Goal: Transaction & Acquisition: Purchase product/service

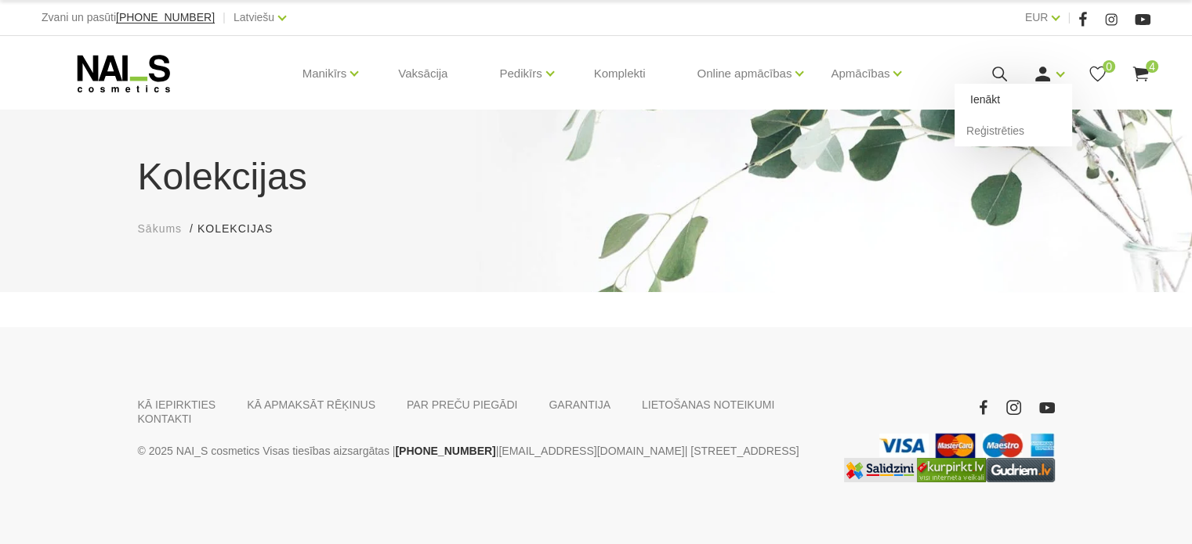
click at [1015, 93] on link "Ienākt" at bounding box center [1013, 99] width 118 height 31
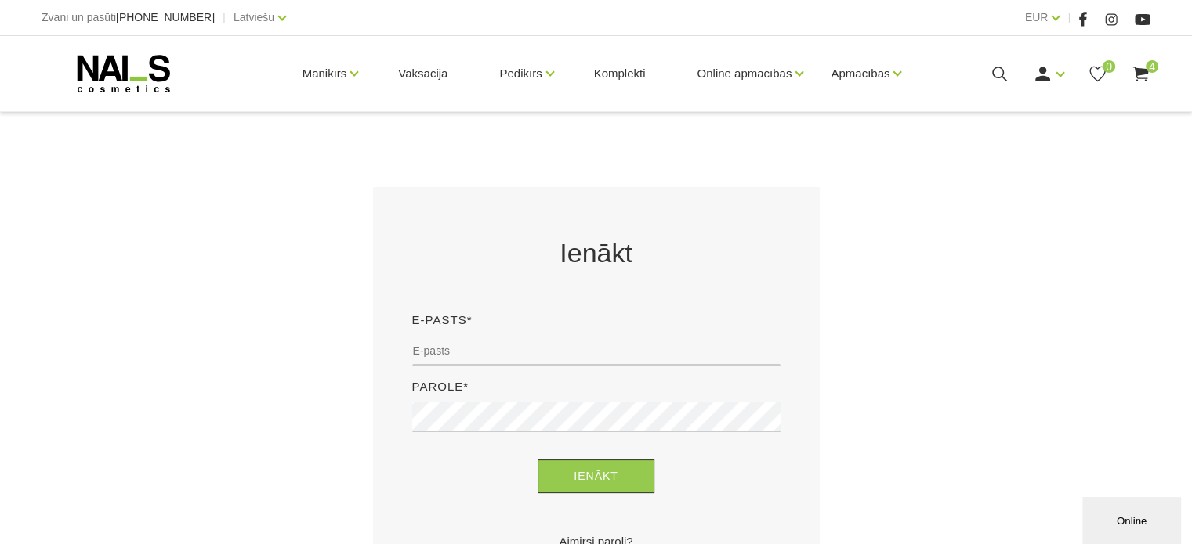
scroll to position [235, 0]
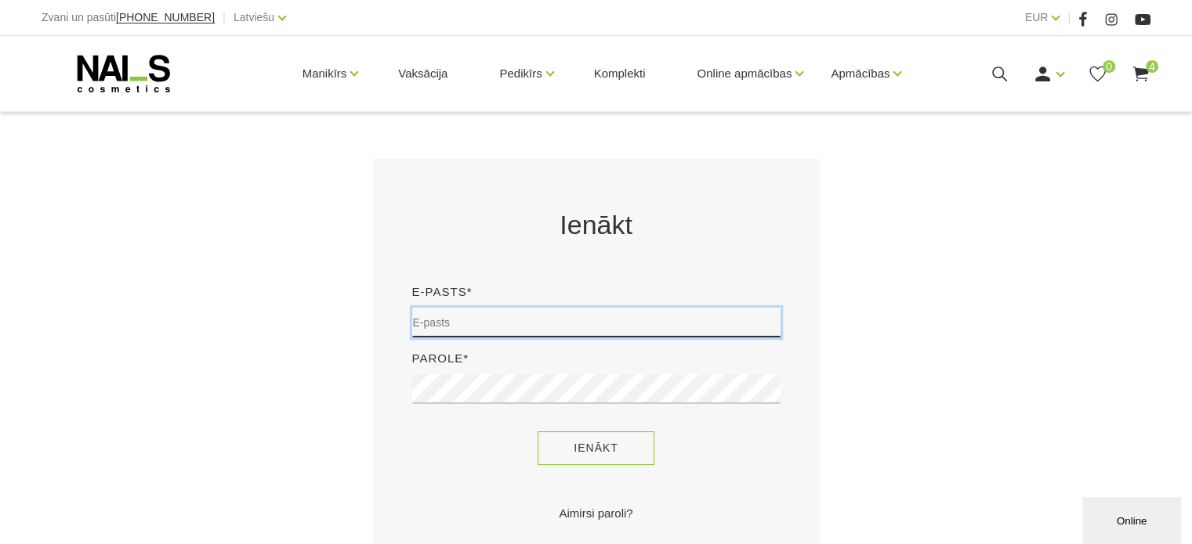
type input "sory78@inbox.lv"
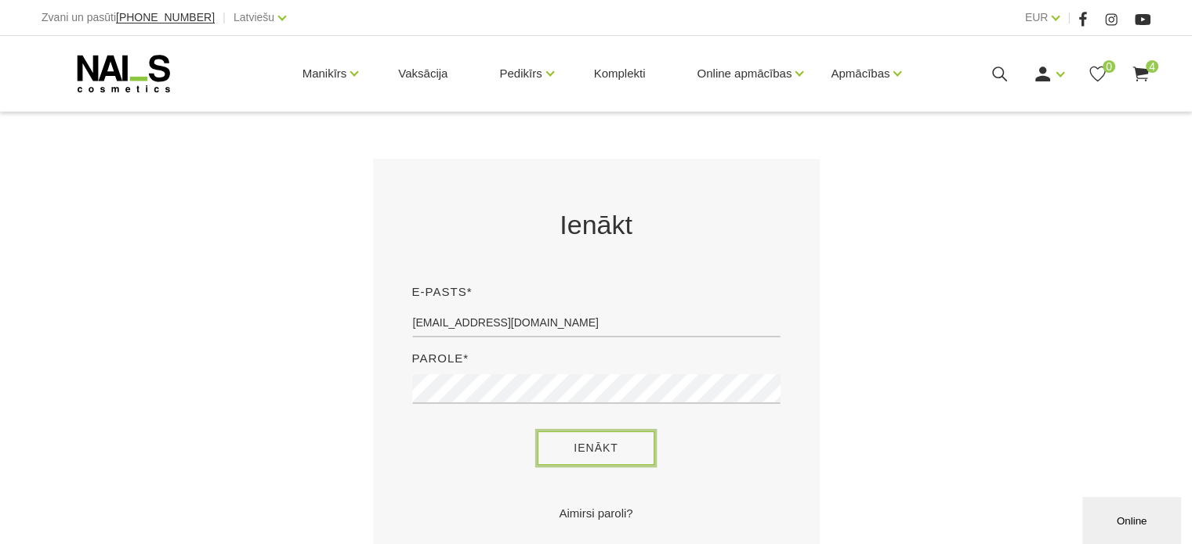
click at [559, 447] on button "Ienākt" at bounding box center [595, 449] width 117 height 34
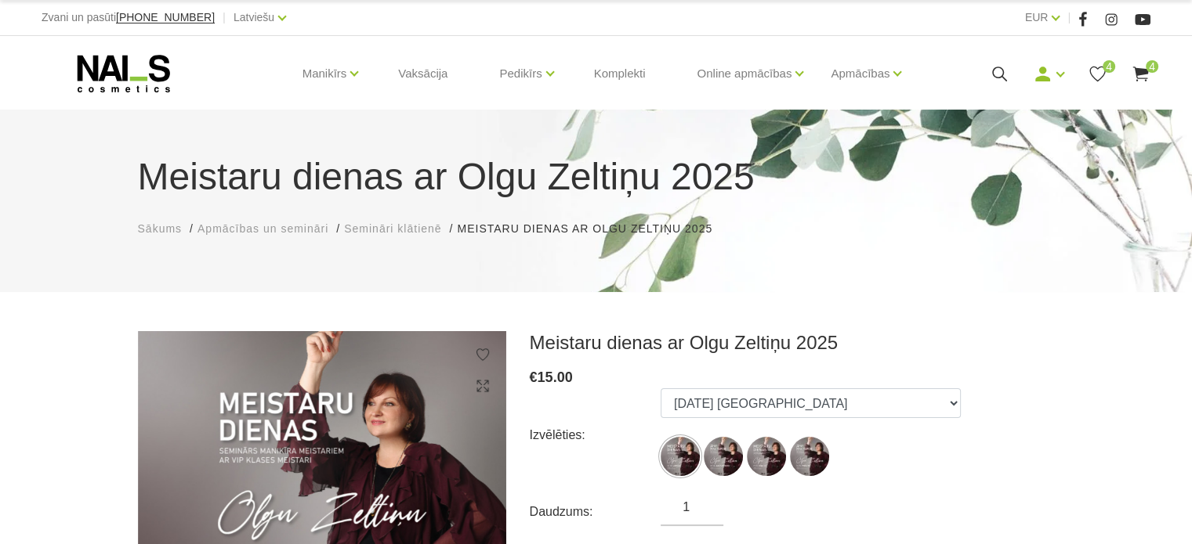
click at [1141, 67] on icon at bounding box center [1140, 74] width 20 height 20
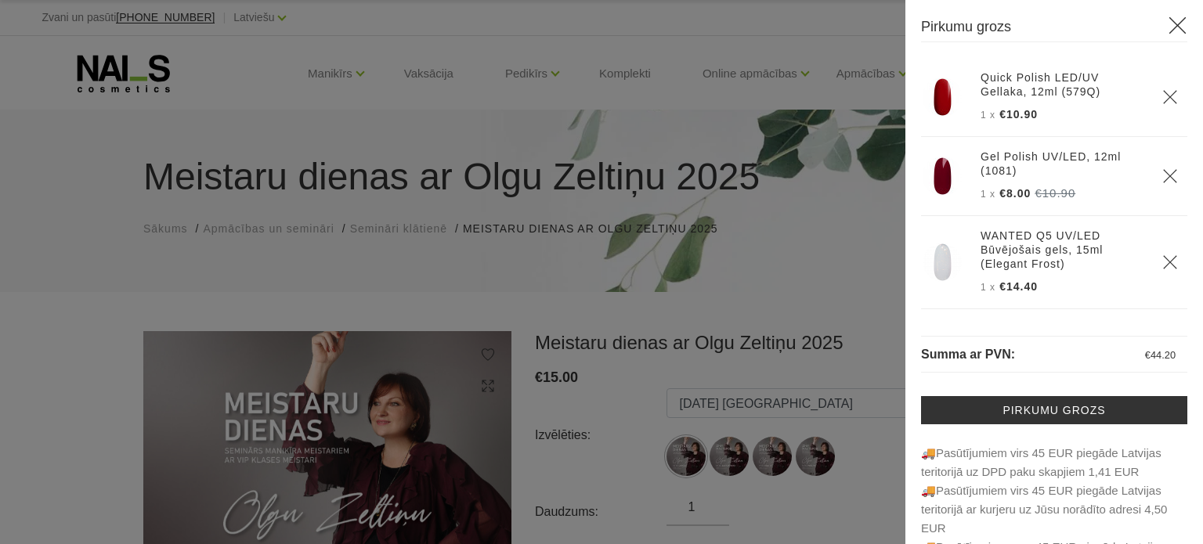
click at [937, 96] on img at bounding box center [942, 97] width 39 height 39
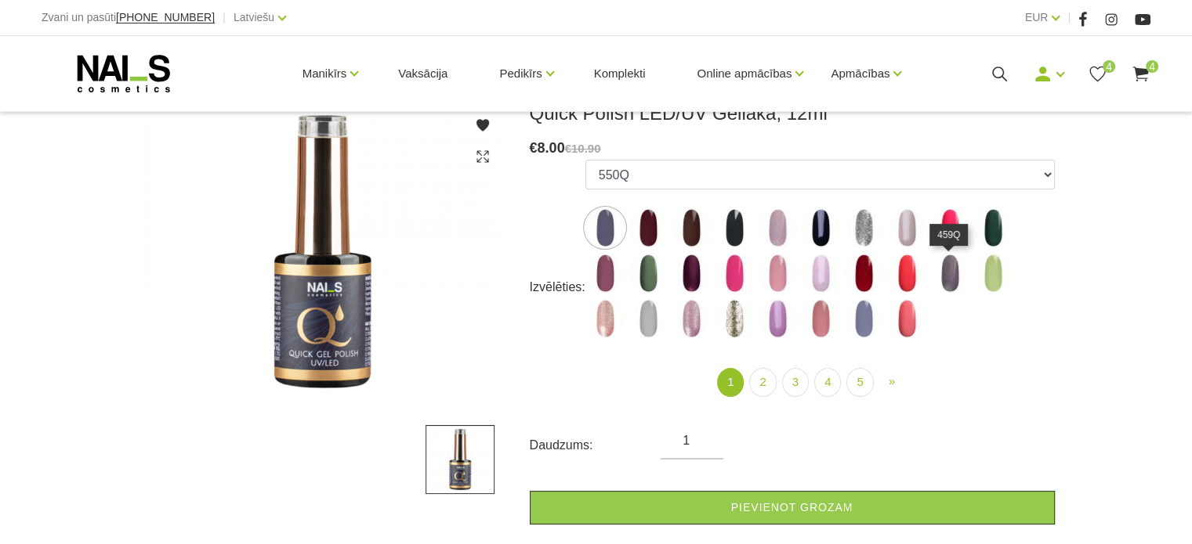
scroll to position [235, 0]
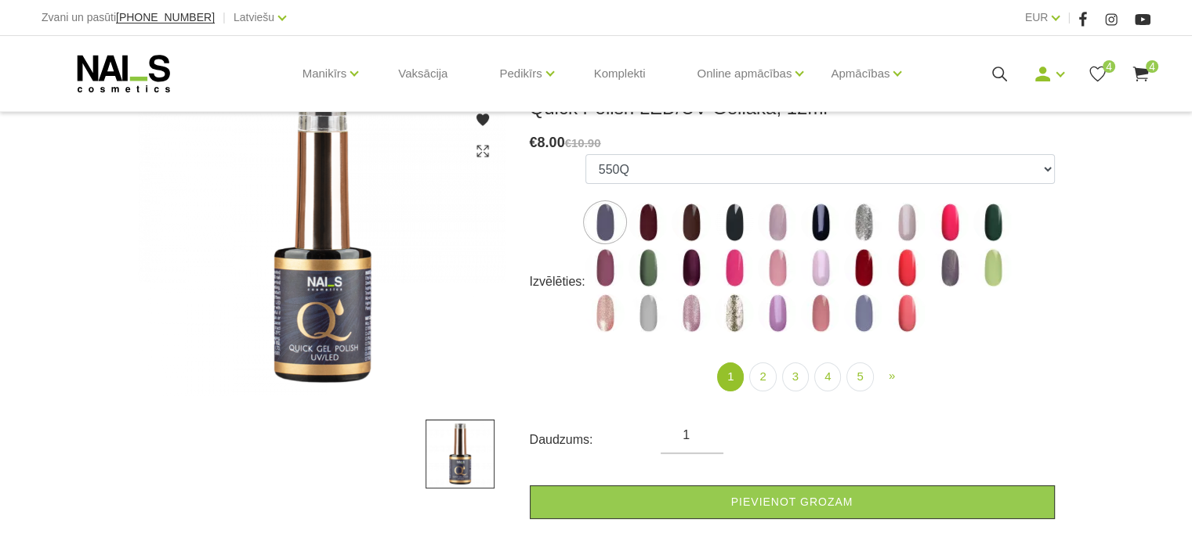
click at [1138, 67] on icon at bounding box center [1140, 74] width 20 height 20
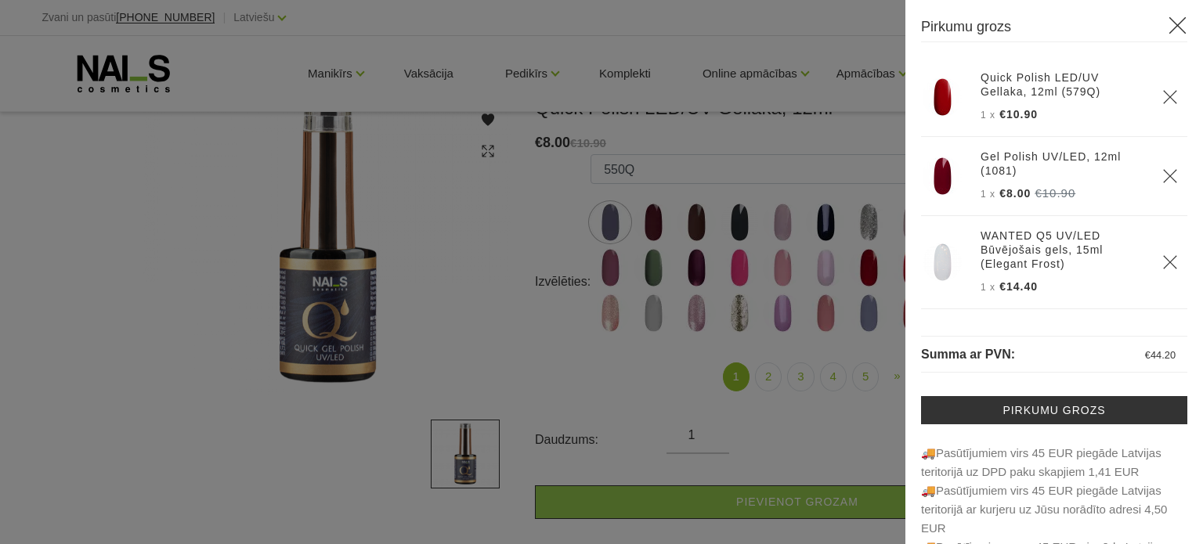
click at [884, 171] on div at bounding box center [601, 272] width 1203 height 544
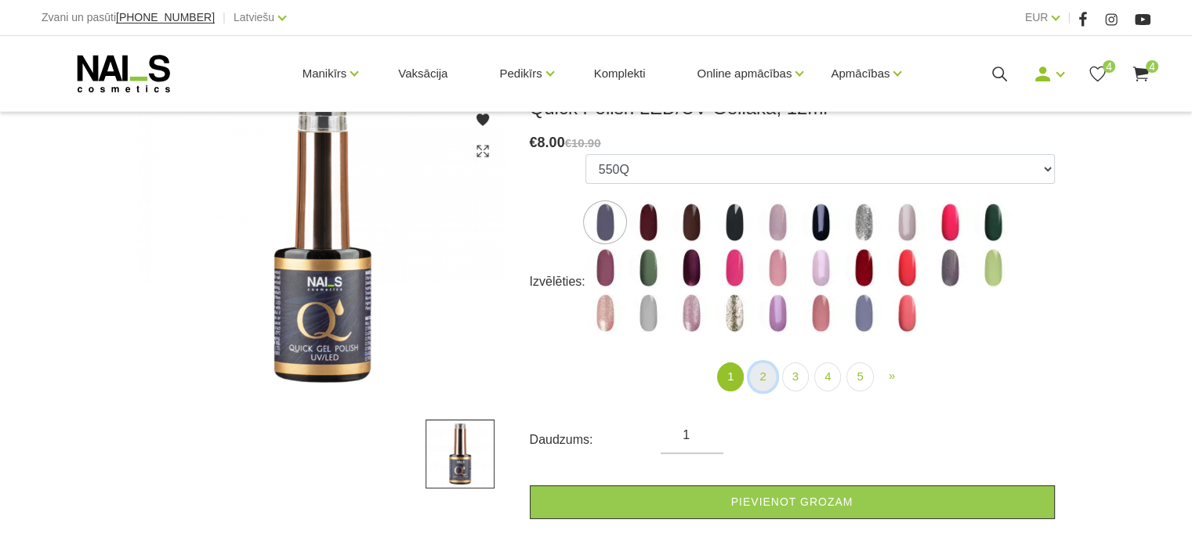
click at [761, 377] on link "2" at bounding box center [762, 377] width 27 height 29
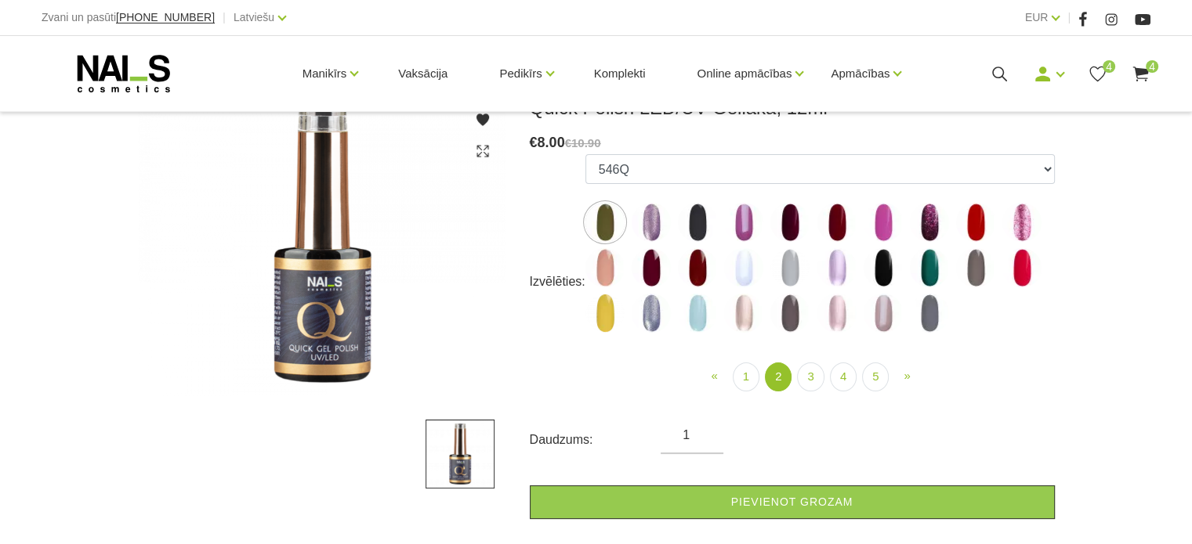
click at [979, 229] on img at bounding box center [975, 222] width 39 height 39
select select "4378"
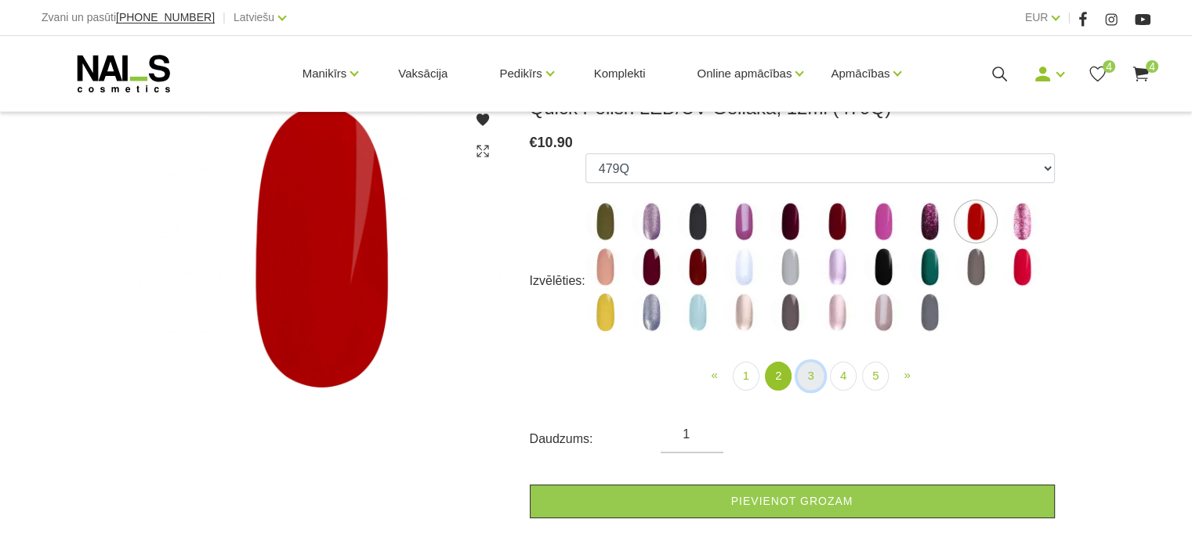
click at [808, 372] on link "3" at bounding box center [810, 376] width 27 height 29
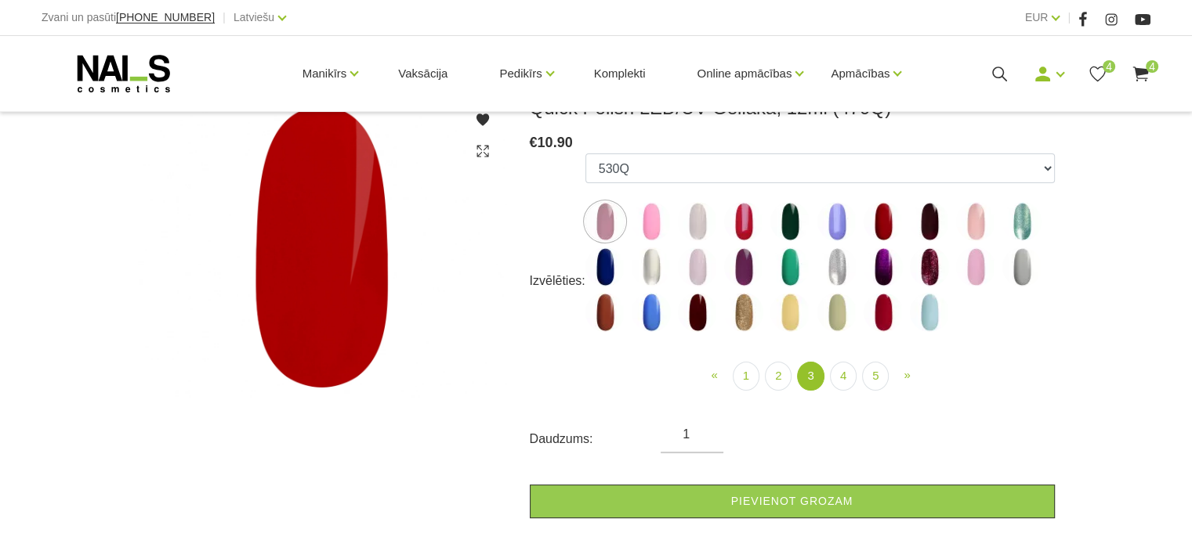
click at [886, 220] on img at bounding box center [882, 221] width 39 height 39
select select "4424"
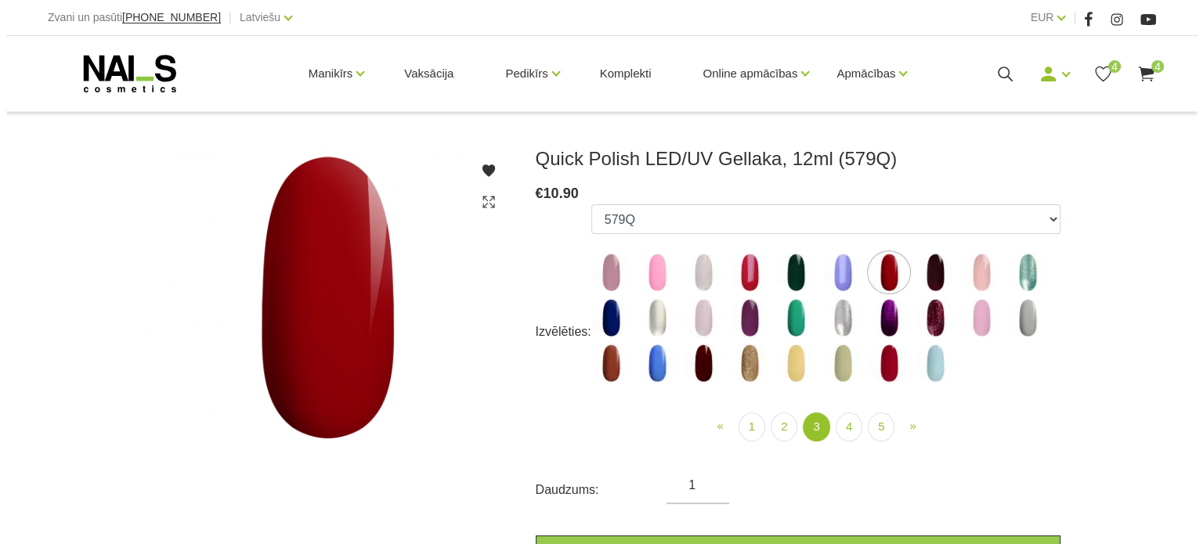
scroll to position [157, 0]
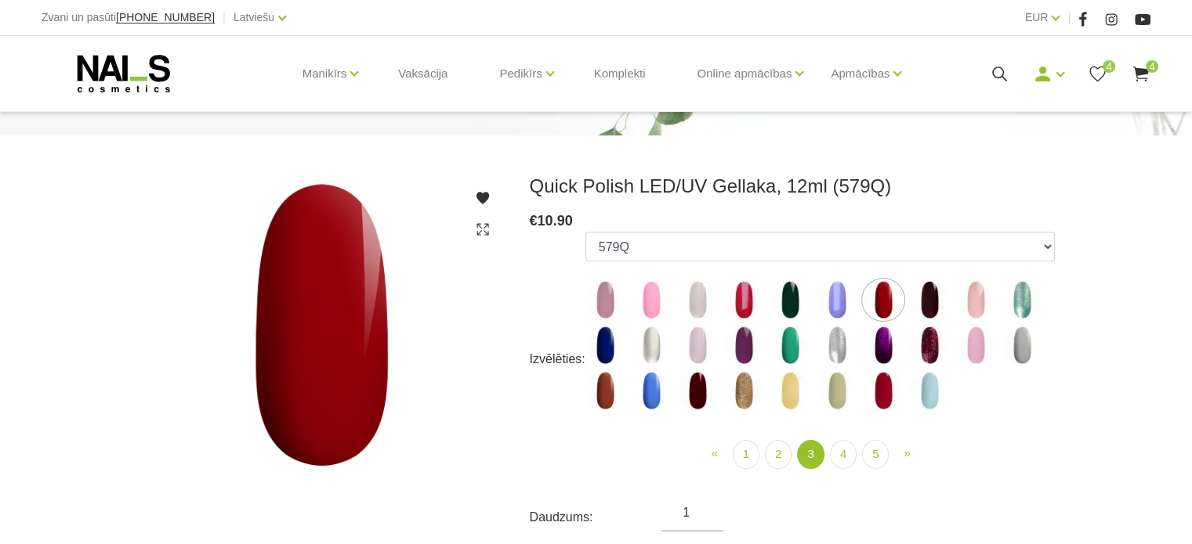
click at [1146, 74] on icon at bounding box center [1140, 74] width 20 height 20
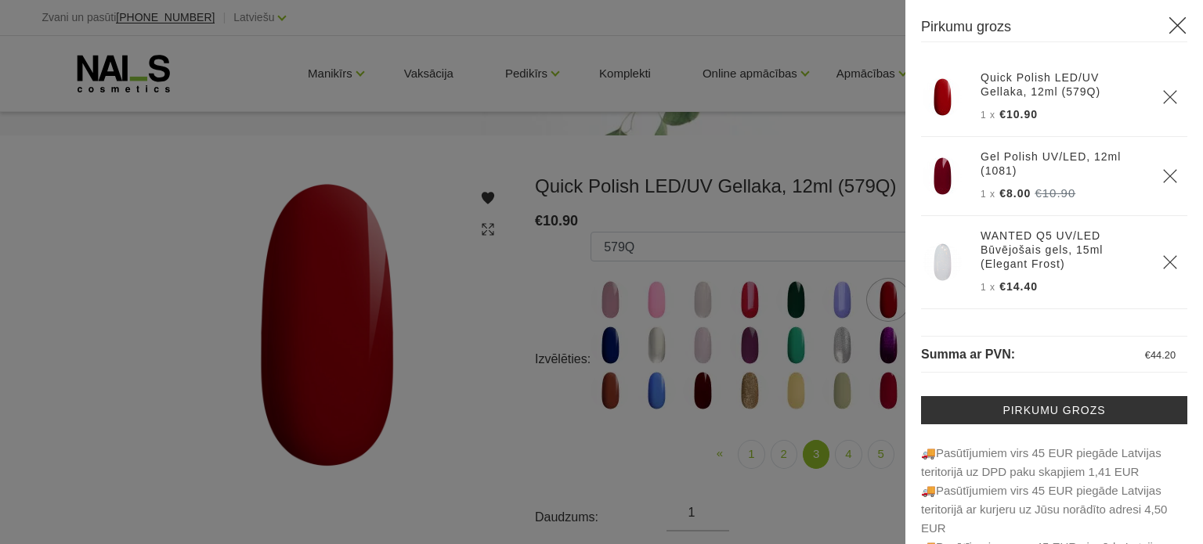
click at [937, 161] on img at bounding box center [942, 176] width 39 height 39
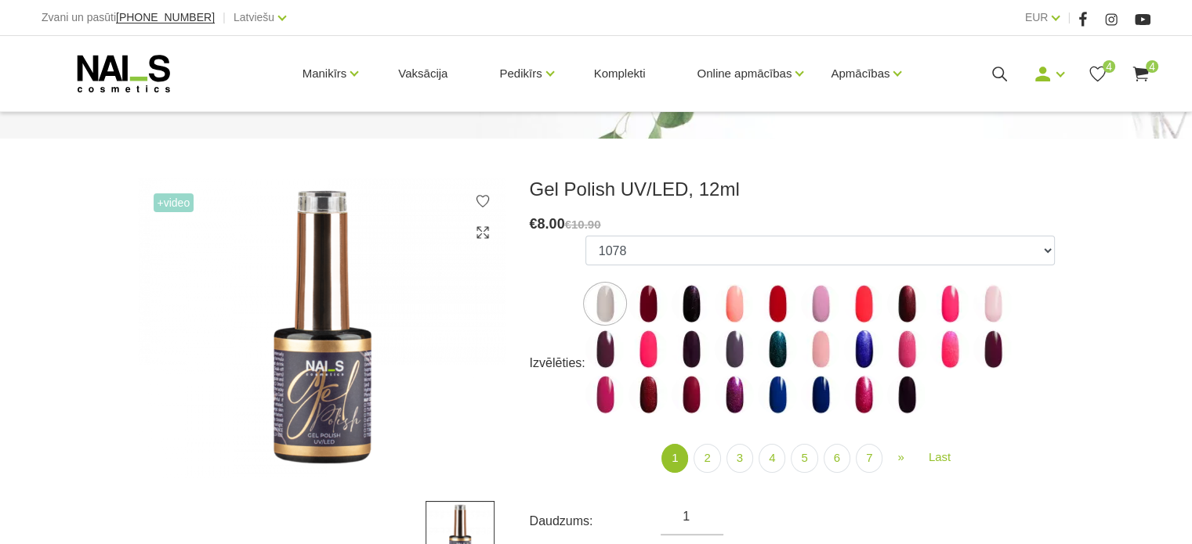
scroll to position [157, 0]
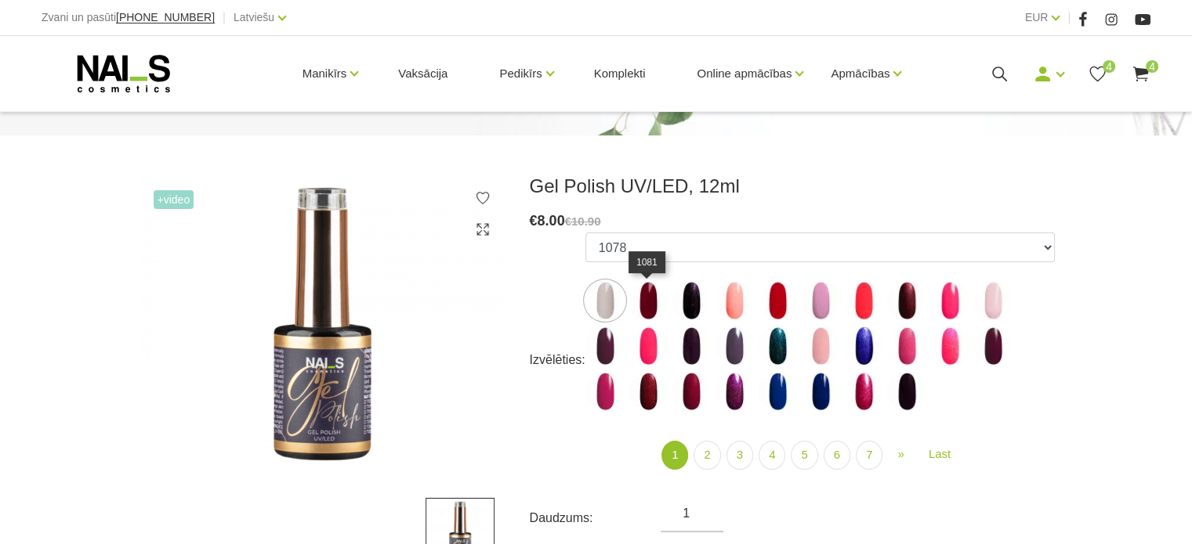
click at [656, 295] on img at bounding box center [647, 300] width 39 height 39
select select "5894"
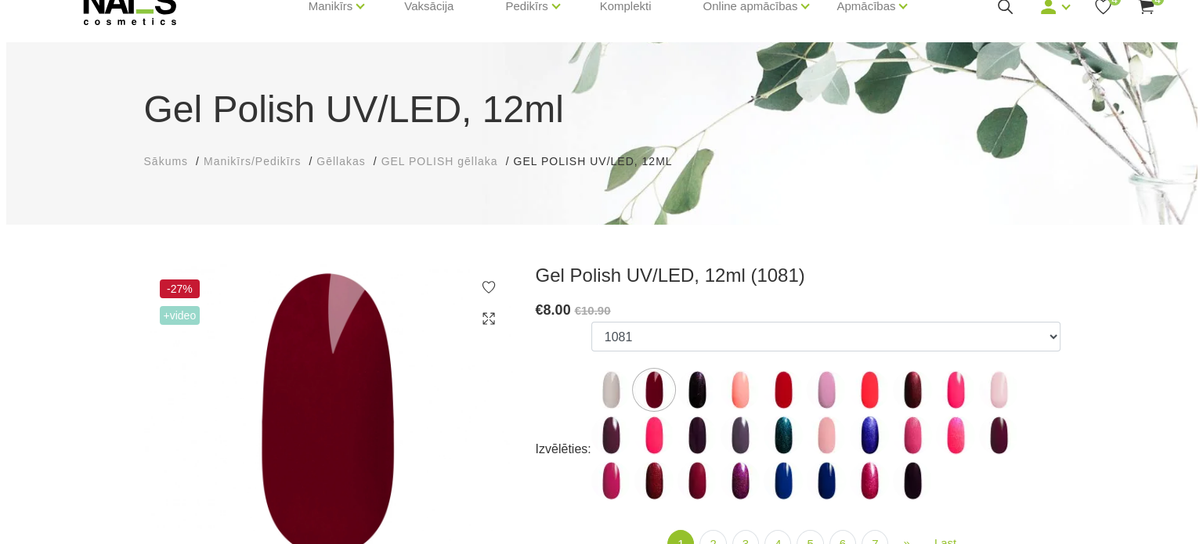
scroll to position [0, 0]
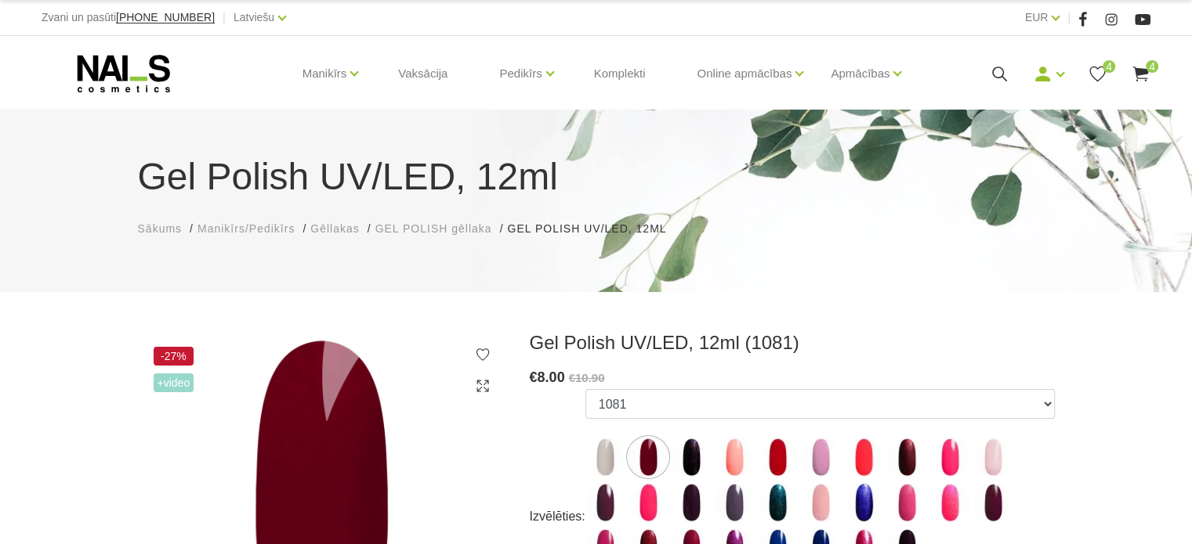
click at [1134, 66] on icon at bounding box center [1140, 74] width 20 height 20
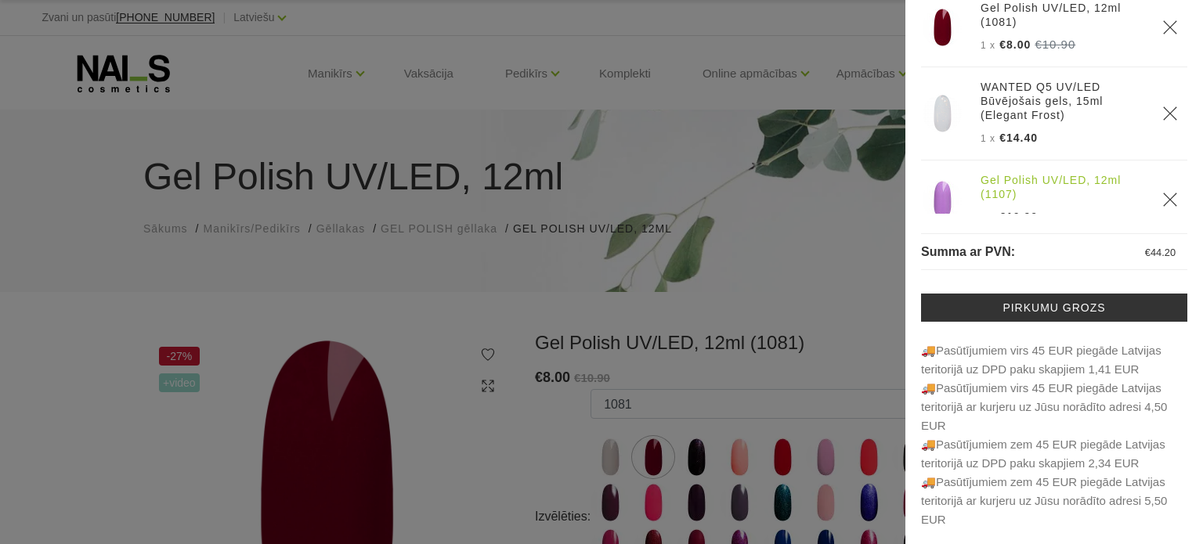
scroll to position [71, 0]
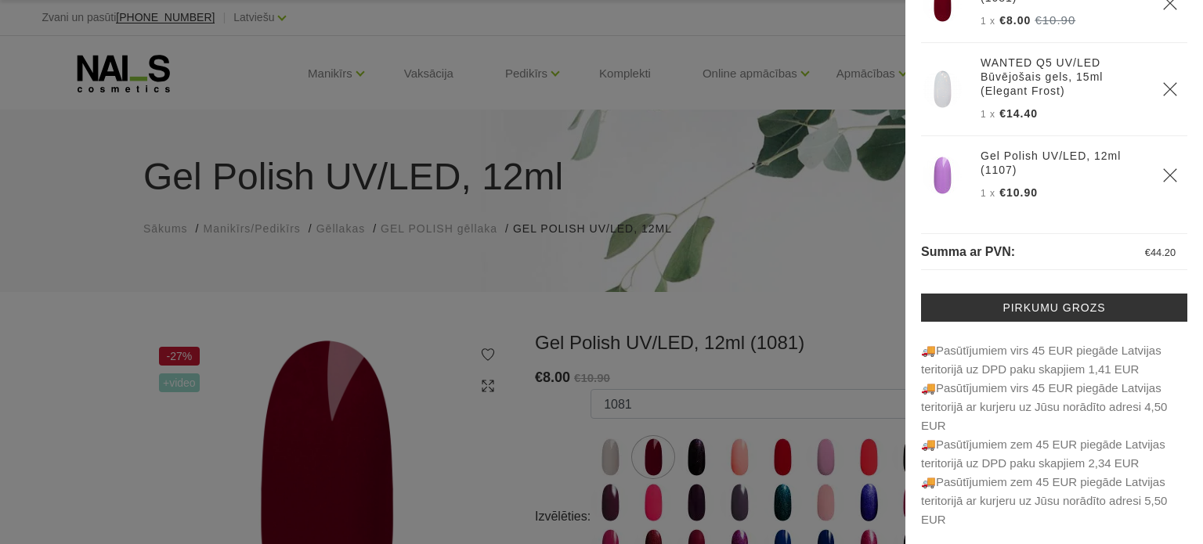
click at [1163, 179] on icon "Delete" at bounding box center [1171, 176] width 16 height 16
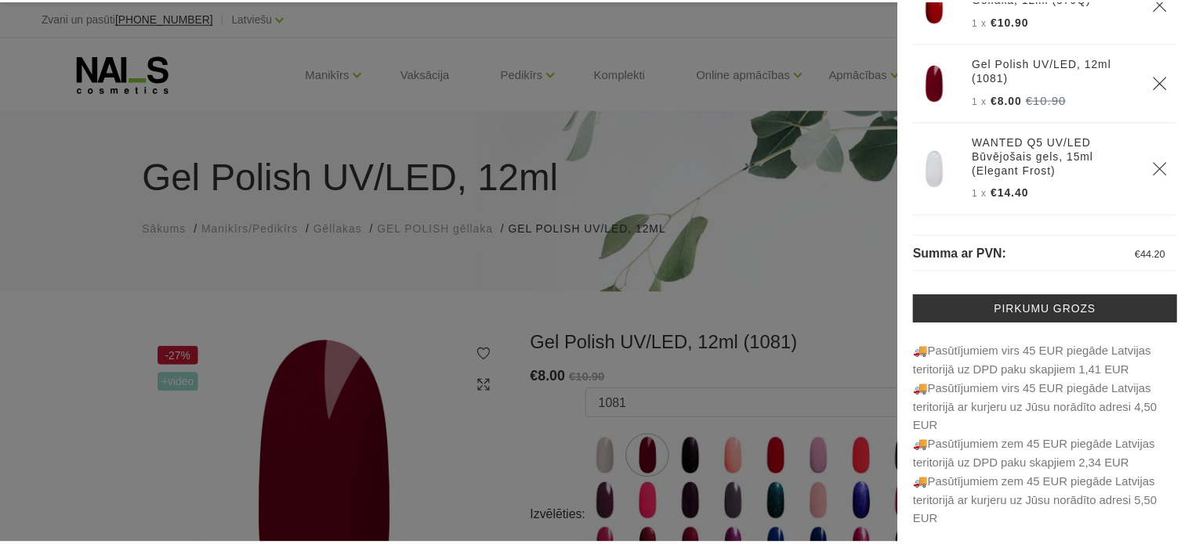
scroll to position [16, 0]
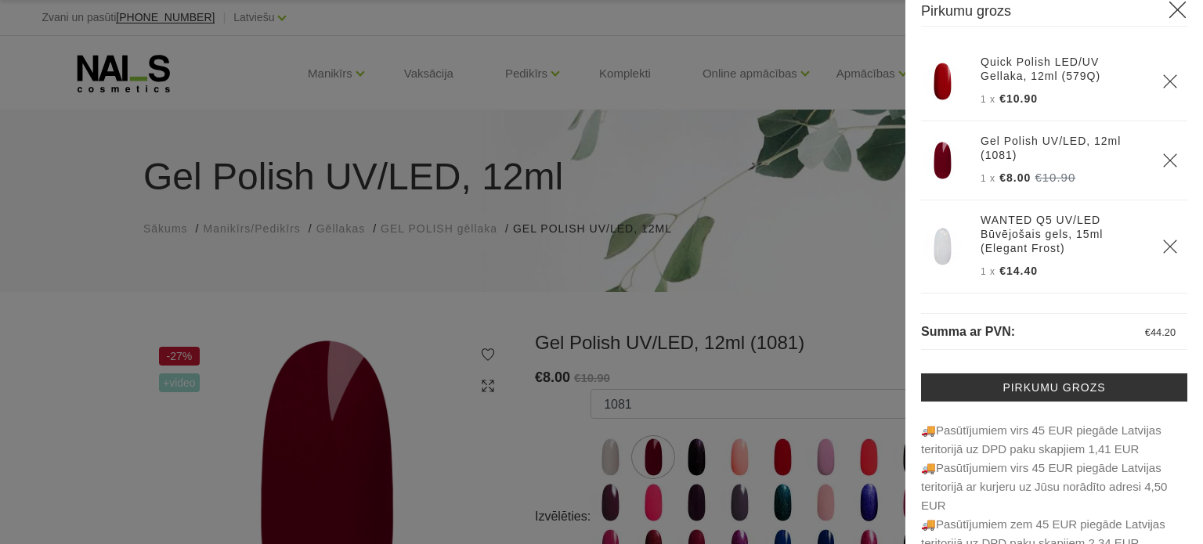
click at [837, 219] on div at bounding box center [601, 272] width 1203 height 544
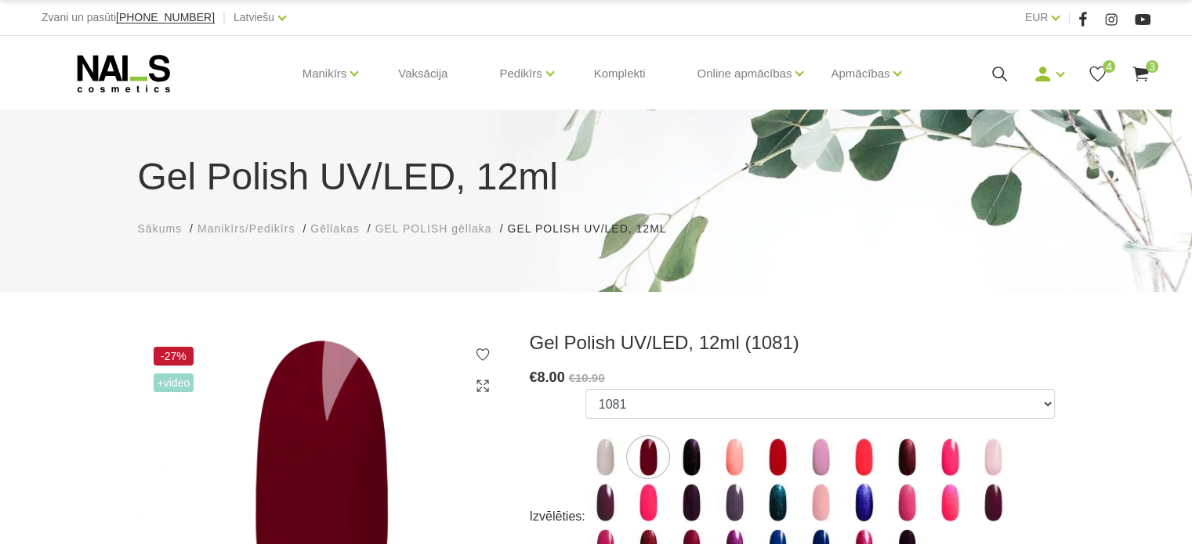
click at [306, 413] on img at bounding box center [322, 481] width 368 height 301
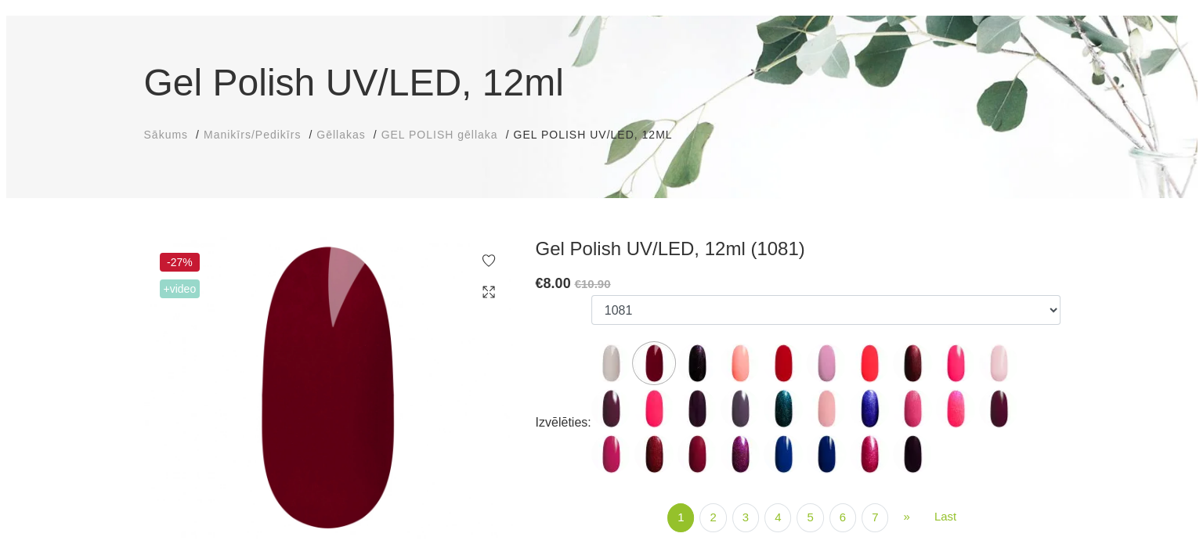
scroll to position [0, 0]
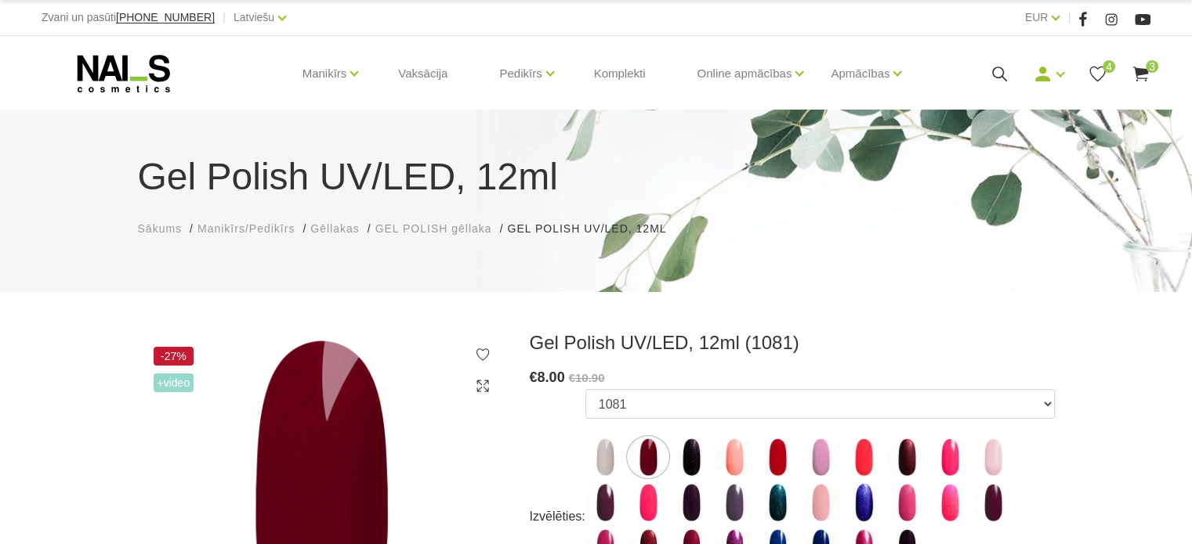
click at [1144, 81] on icon at bounding box center [1140, 74] width 20 height 20
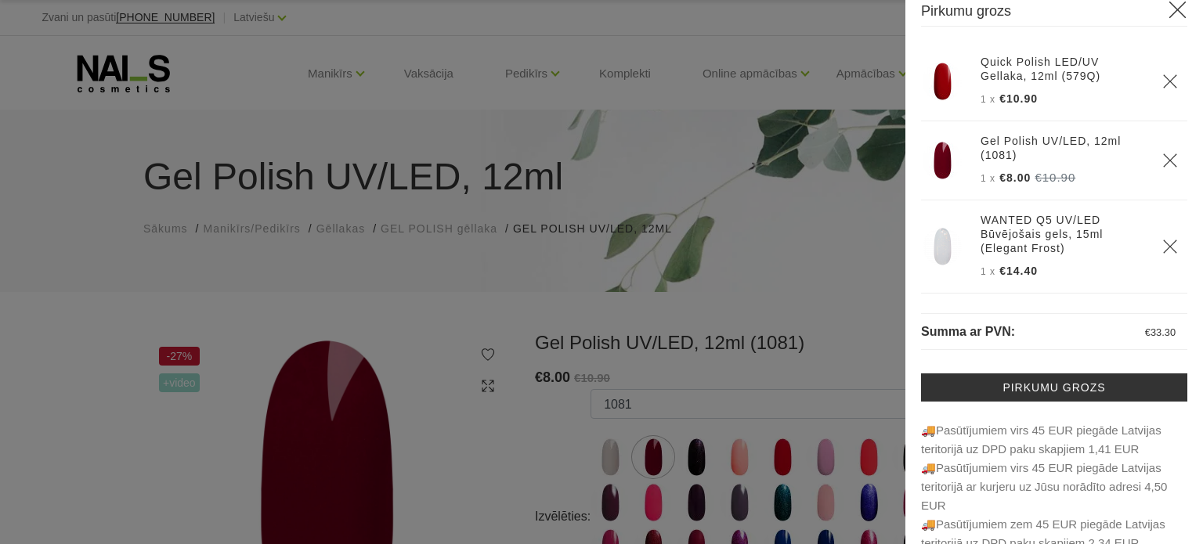
scroll to position [94, 0]
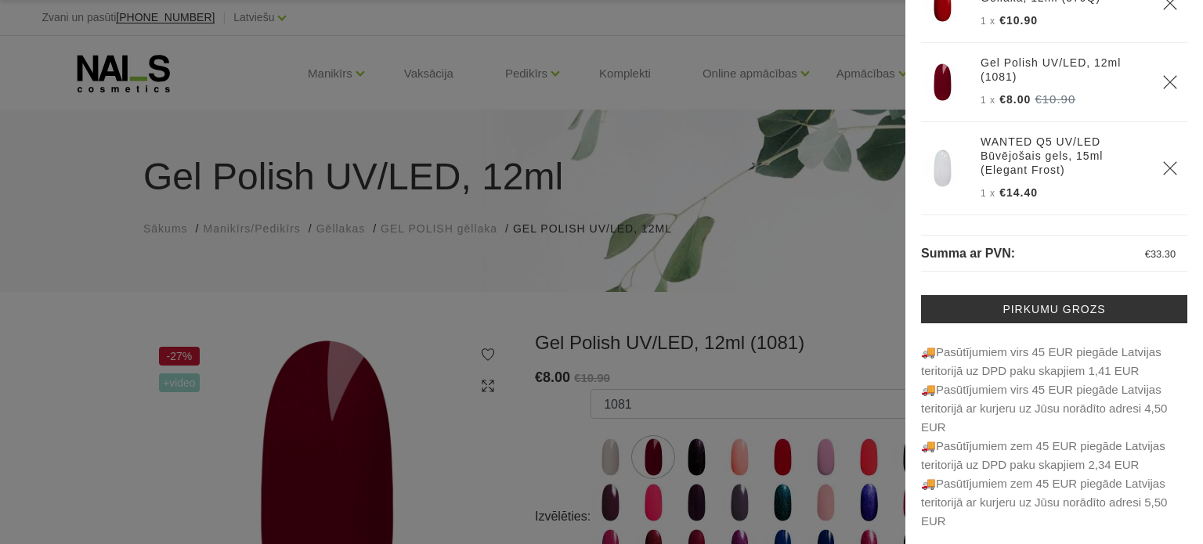
click at [1163, 171] on icon "Delete" at bounding box center [1171, 169] width 16 height 16
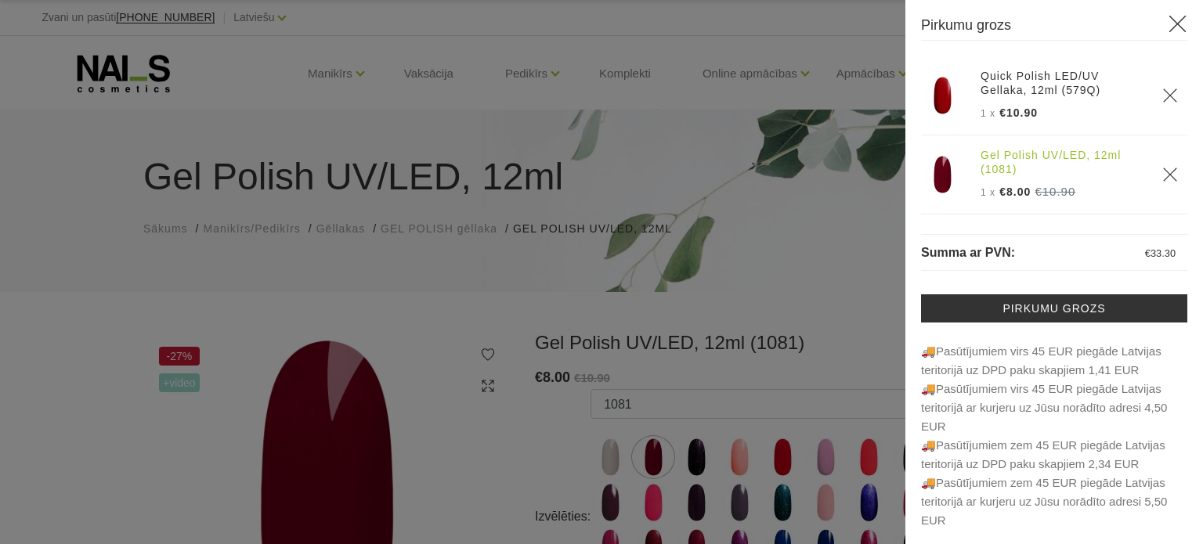
scroll to position [0, 0]
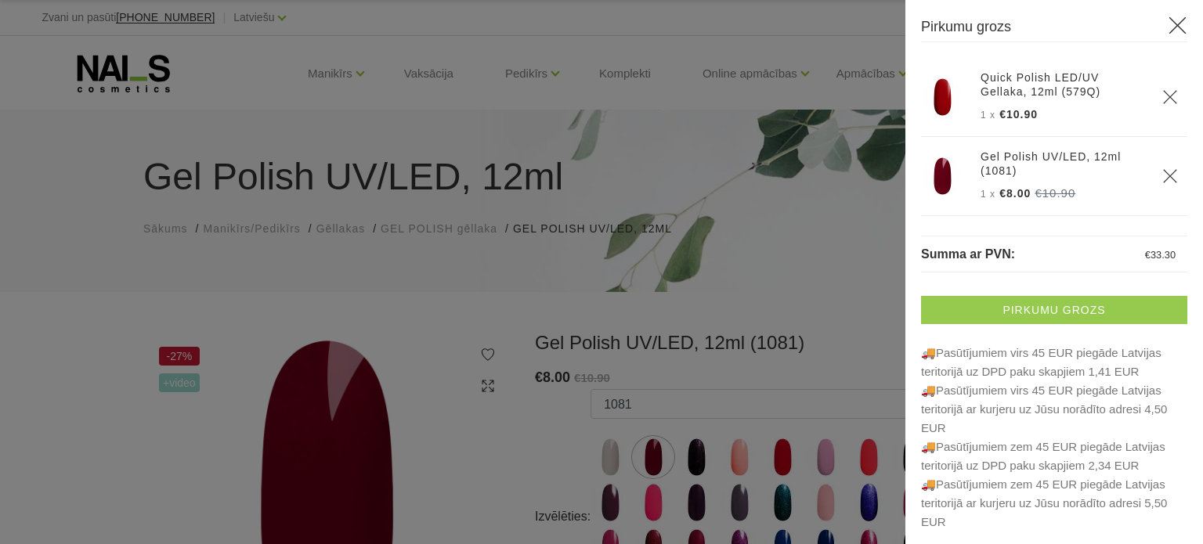
click at [984, 301] on link "Pirkumu grozs" at bounding box center [1054, 310] width 266 height 28
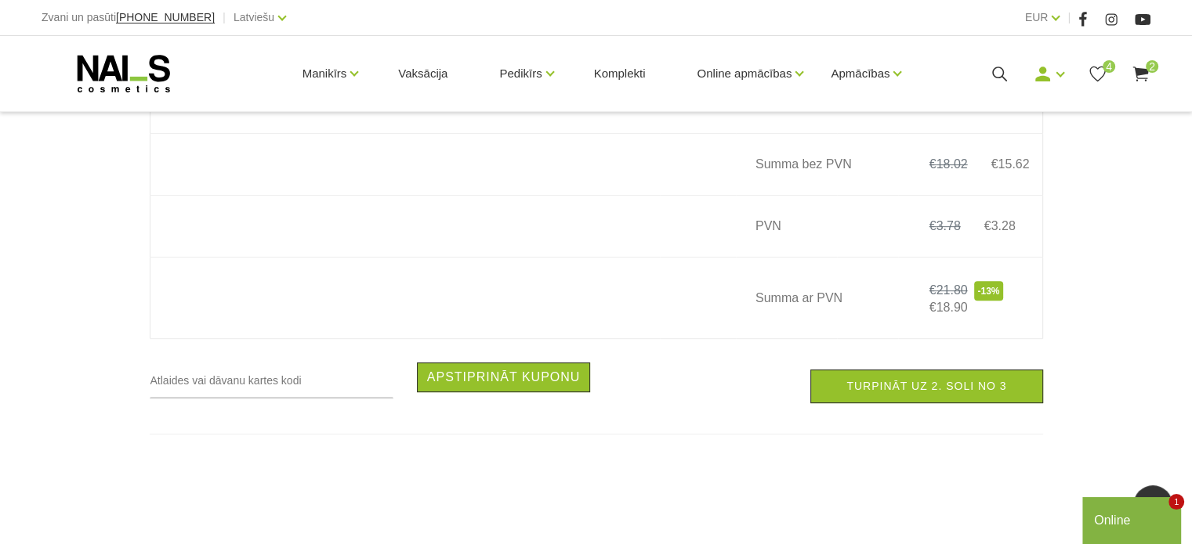
scroll to position [627, 0]
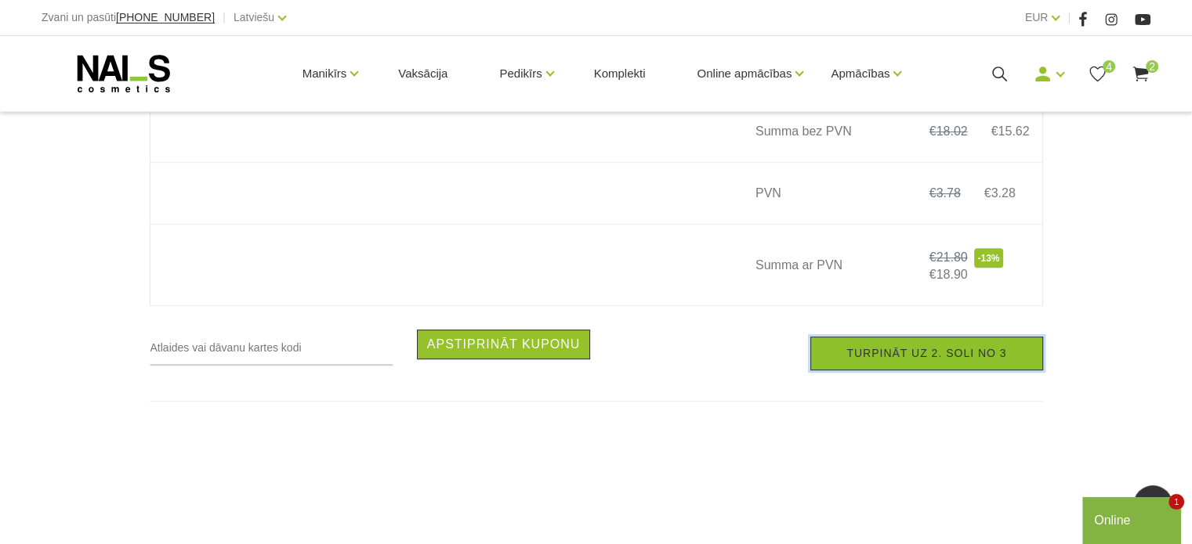
click at [915, 359] on link "Turpināt uz 2. soli no 3" at bounding box center [926, 354] width 232 height 34
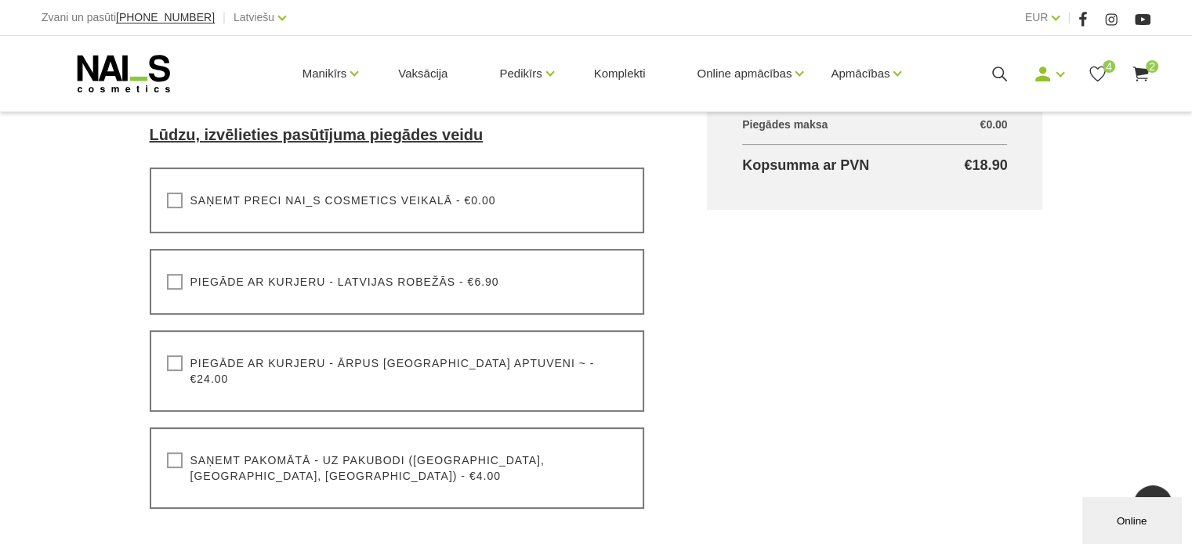
scroll to position [470, 0]
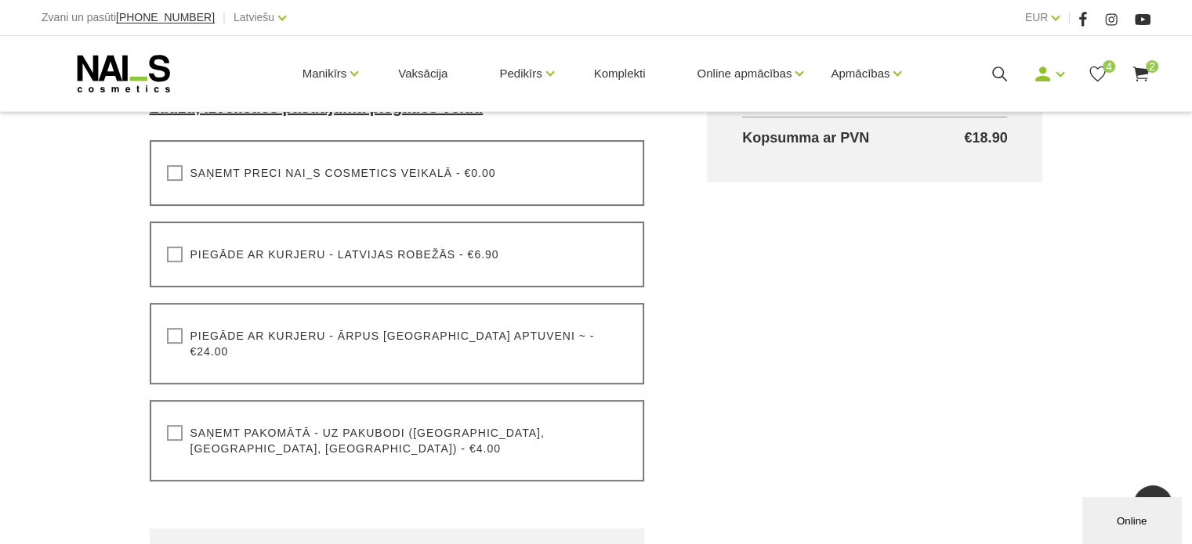
click at [224, 425] on label "Saņemt pakomātā - uz pakubodi (Latvija, Lietuva, Igaunija) - €4.00" at bounding box center [397, 440] width 461 height 31
click at [0, 0] on input "Saņemt pakomātā - uz pakubodi (Latvija, Lietuva, Igaunija) - €4.00" at bounding box center [0, 0] width 0 height 0
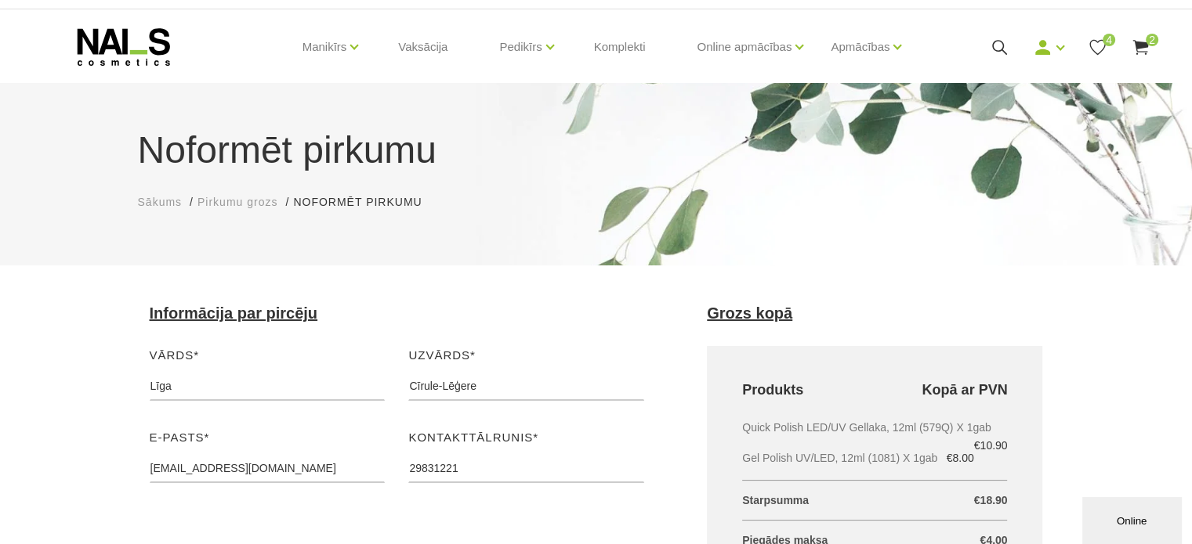
scroll to position [0, 0]
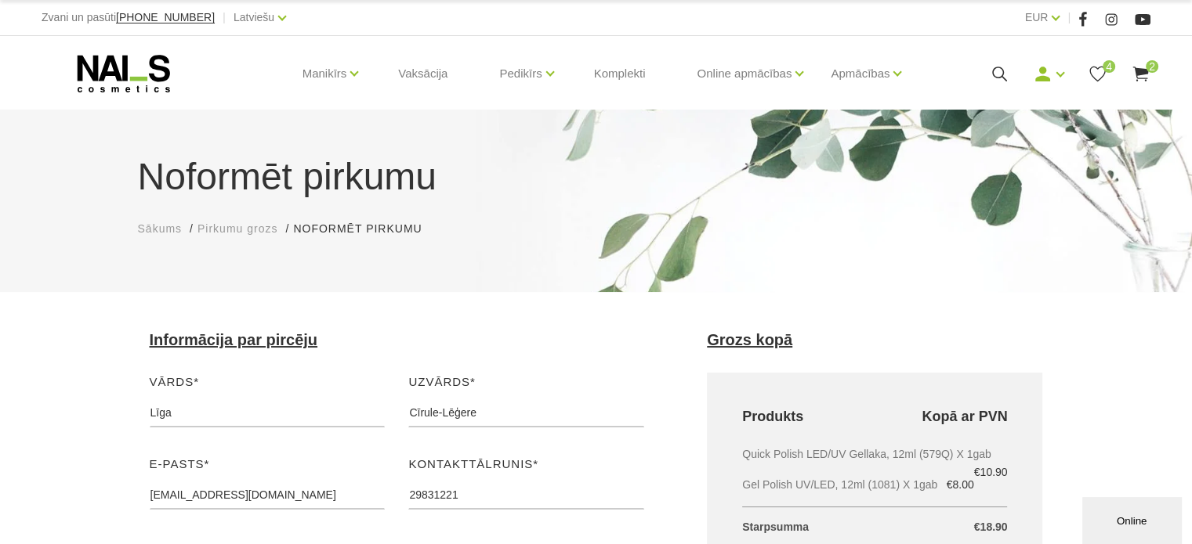
click at [116, 65] on use at bounding box center [124, 74] width 92 height 38
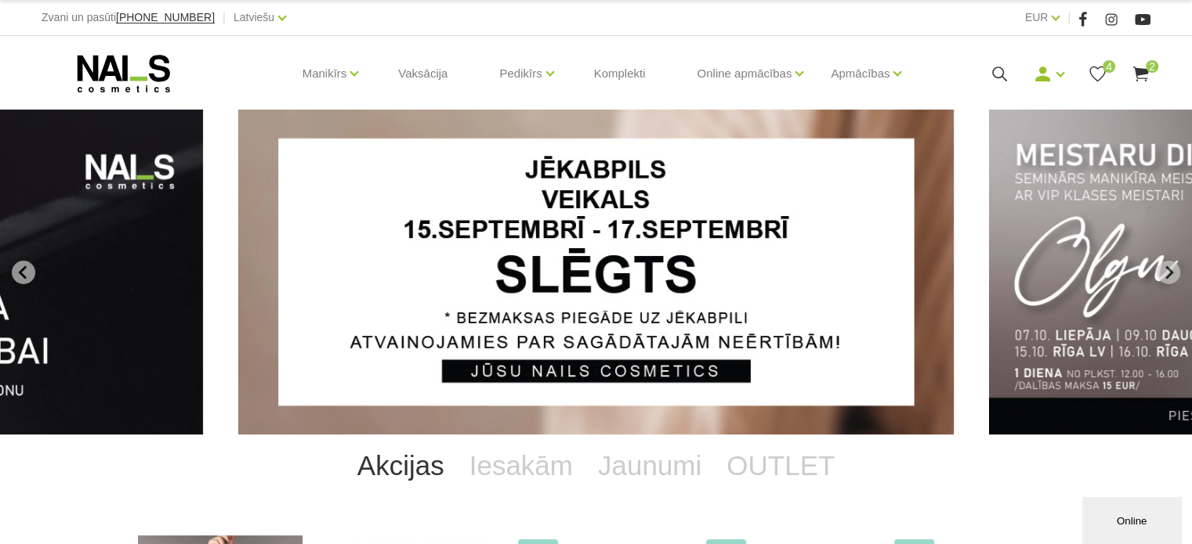
click at [1145, 71] on use at bounding box center [1140, 74] width 16 height 15
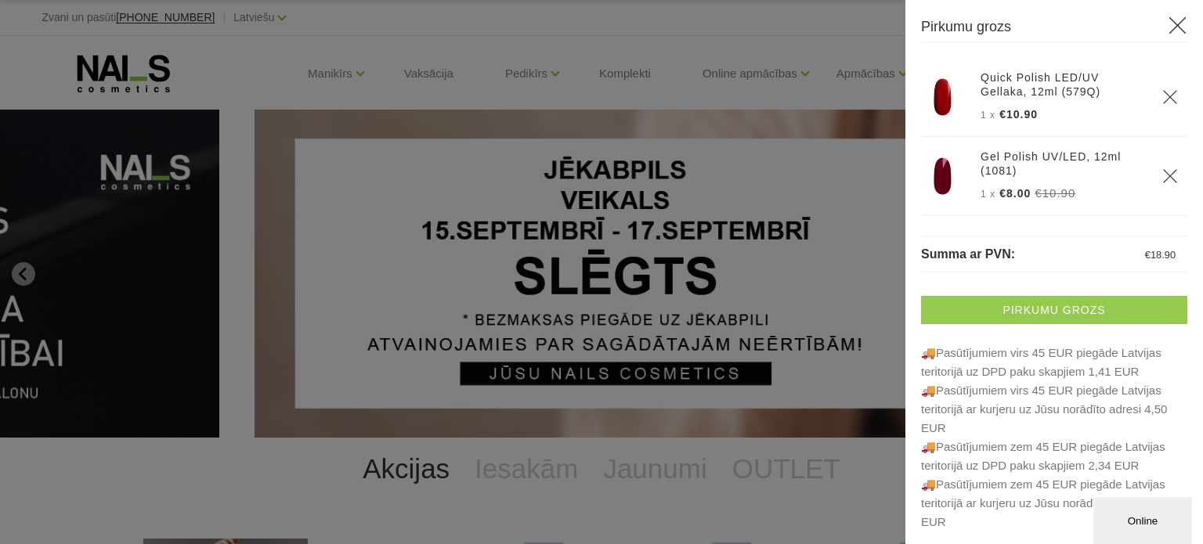
click at [1063, 313] on link "Pirkumu grozs" at bounding box center [1054, 310] width 266 height 28
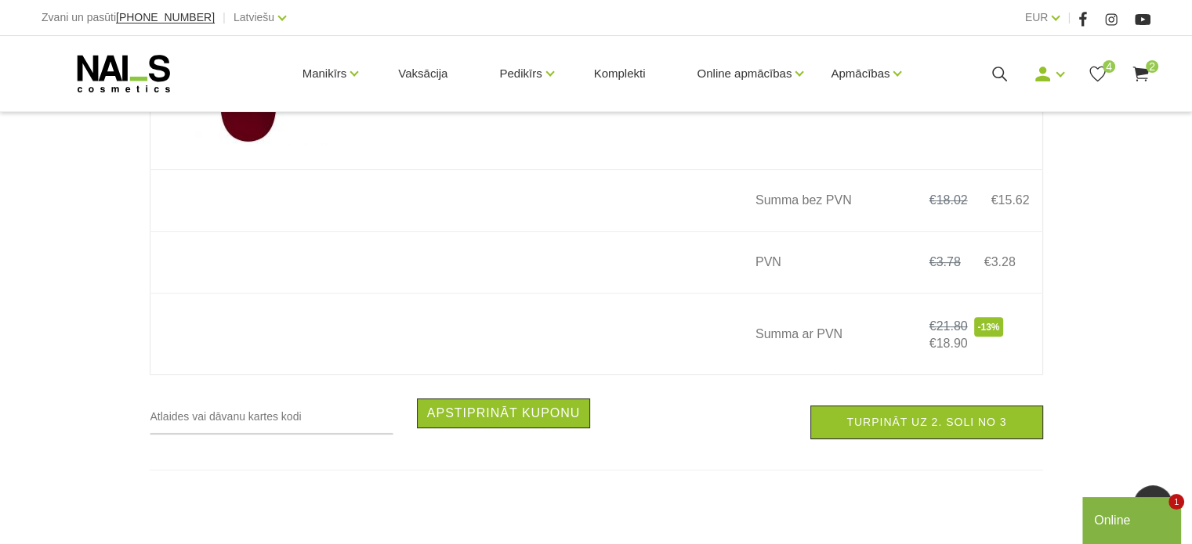
scroll to position [548, 0]
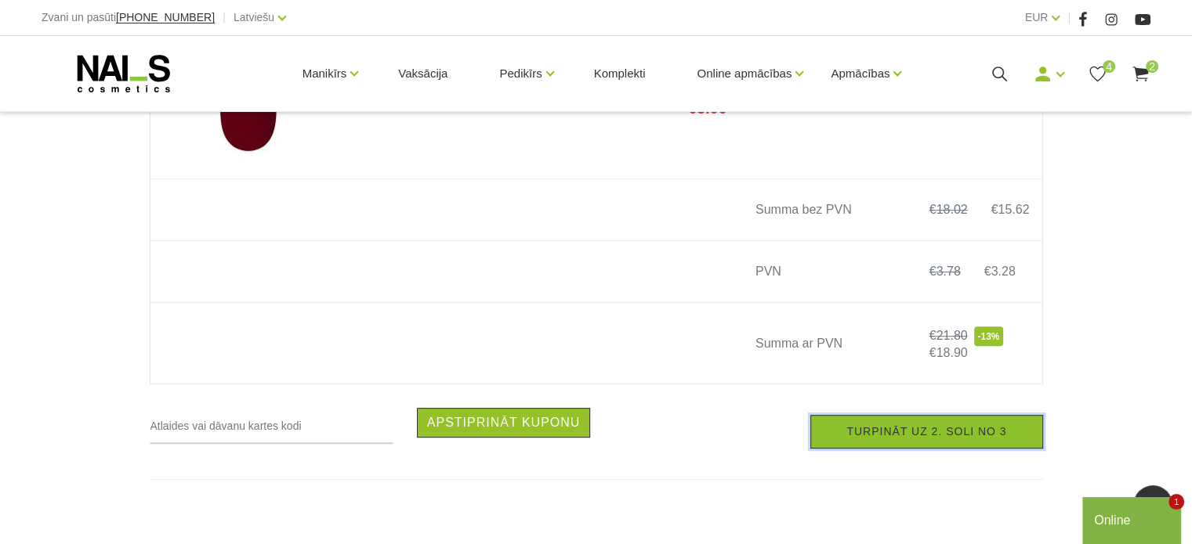
click at [888, 444] on link "Turpināt uz 2. soli no 3" at bounding box center [926, 432] width 232 height 34
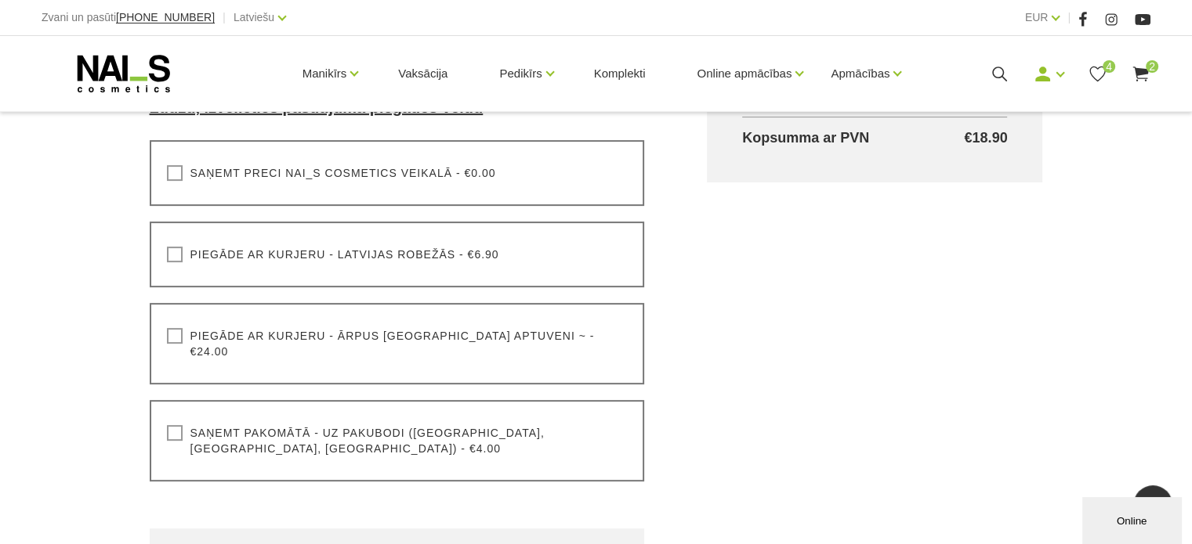
click at [174, 425] on label "Saņemt pakomātā - uz pakubodi (Latvija, Lietuva, Igaunija) - €4.00" at bounding box center [397, 440] width 461 height 31
click at [0, 0] on input "Saņemt pakomātā - uz pakubodi (Latvija, Lietuva, Igaunija) - €4.00" at bounding box center [0, 0] width 0 height 0
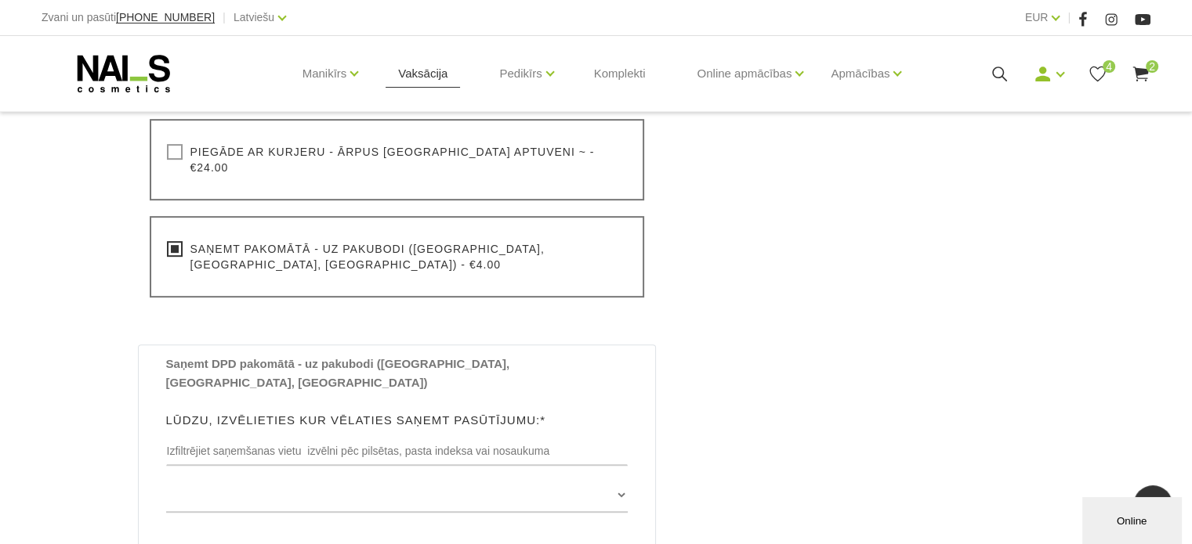
scroll to position [548, 0]
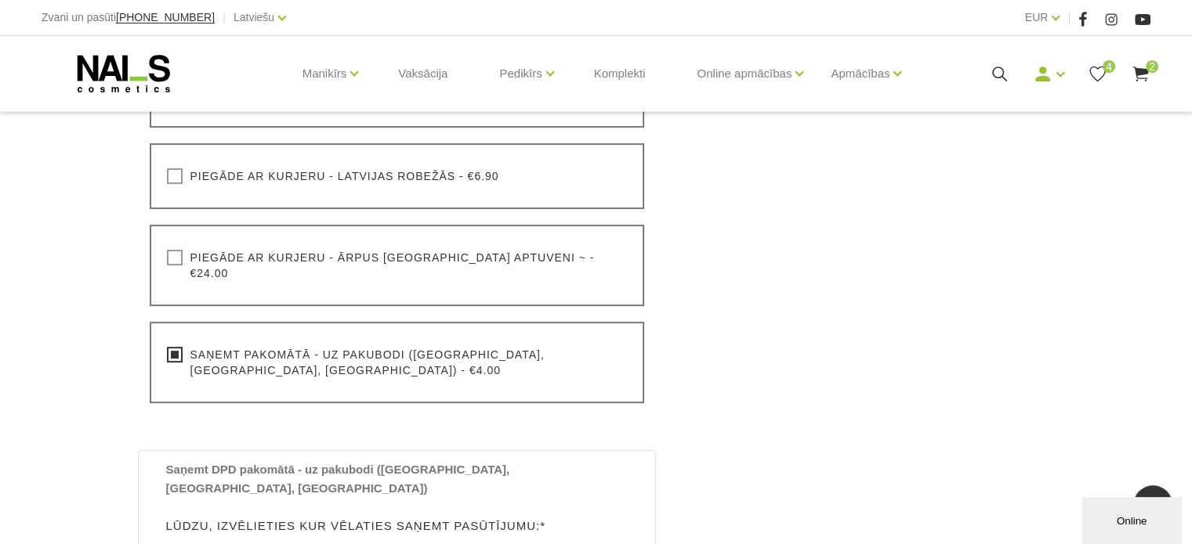
click at [94, 96] on div "Manikīrs Gēllakas Bāzes, topi un praimeri Gēlu sistēmas Dizaina sistēmas Dažādi…" at bounding box center [596, 73] width 1109 height 75
click at [97, 76] on use at bounding box center [124, 74] width 92 height 38
